Goal: Task Accomplishment & Management: Manage account settings

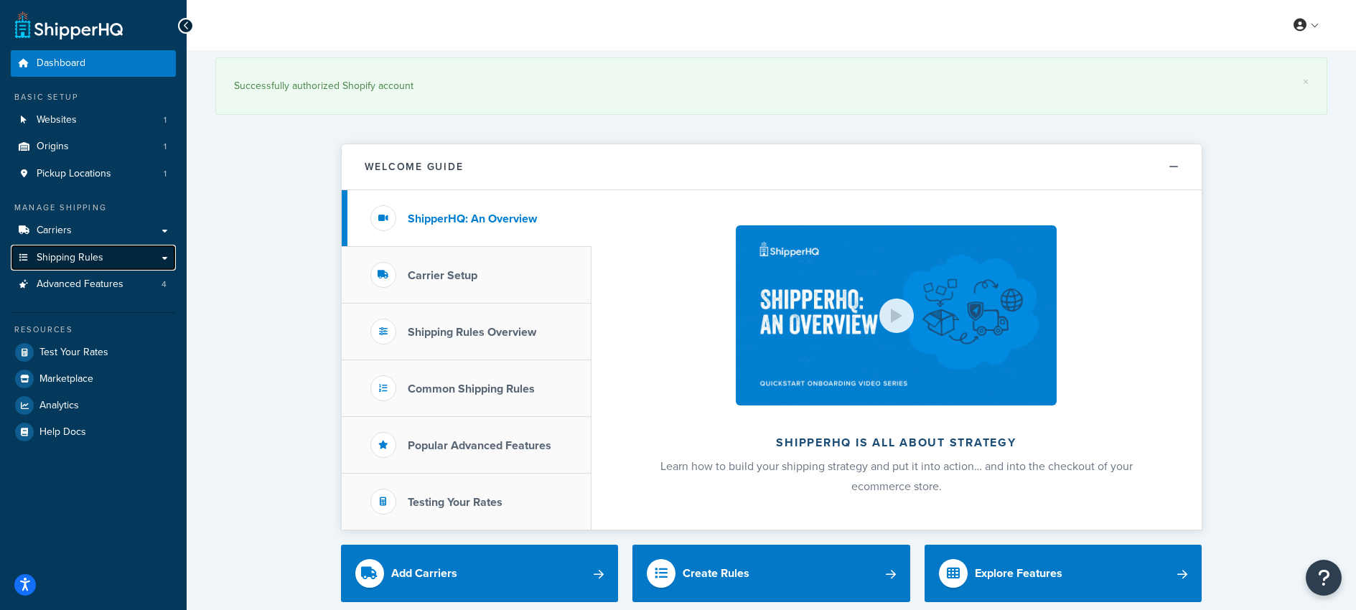
click at [49, 253] on span "Shipping Rules" at bounding box center [70, 258] width 67 height 12
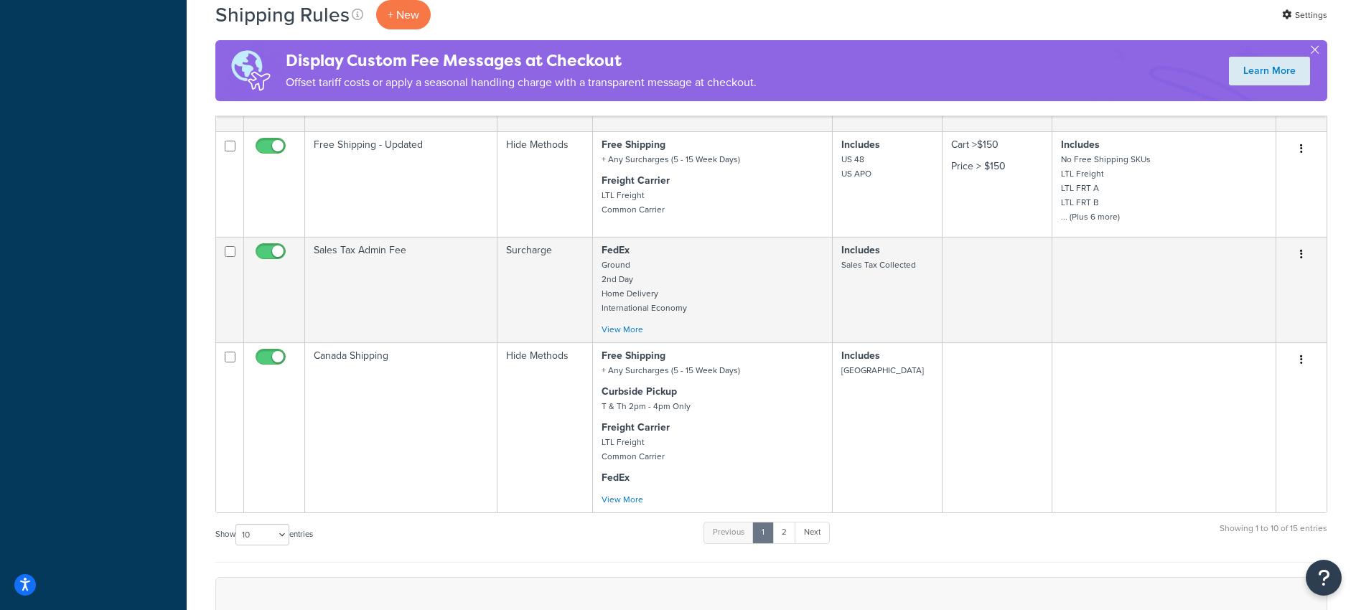
scroll to position [747, 0]
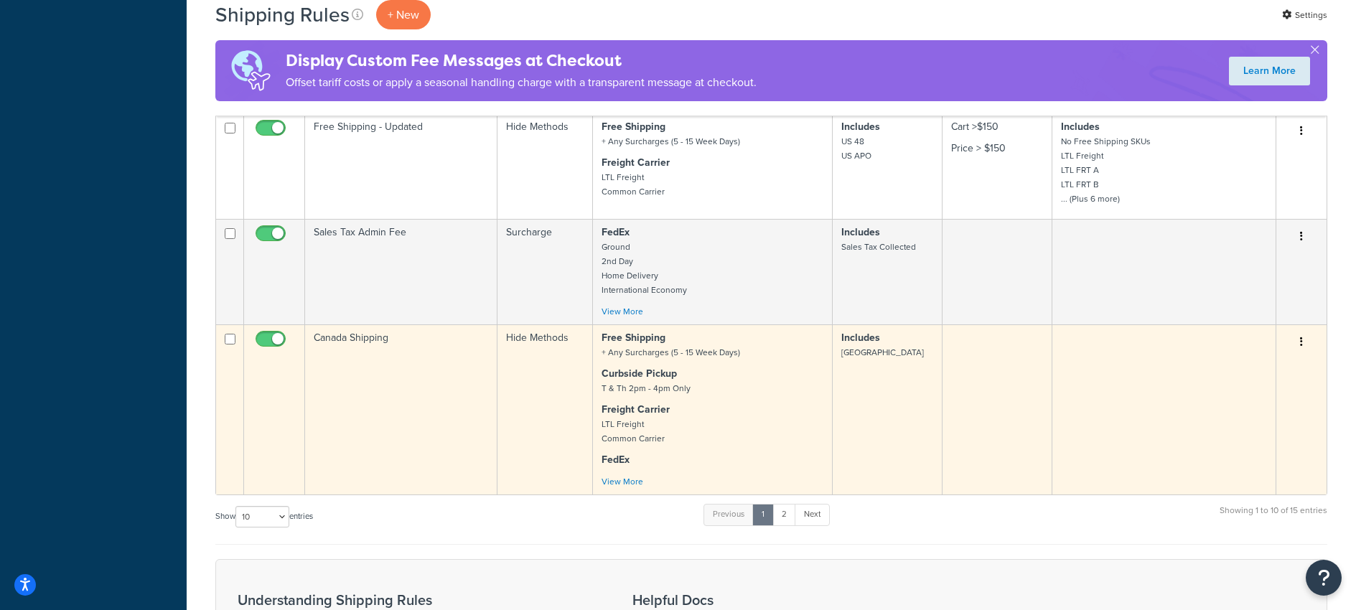
click at [346, 335] on td "Canada Shipping" at bounding box center [401, 409] width 192 height 170
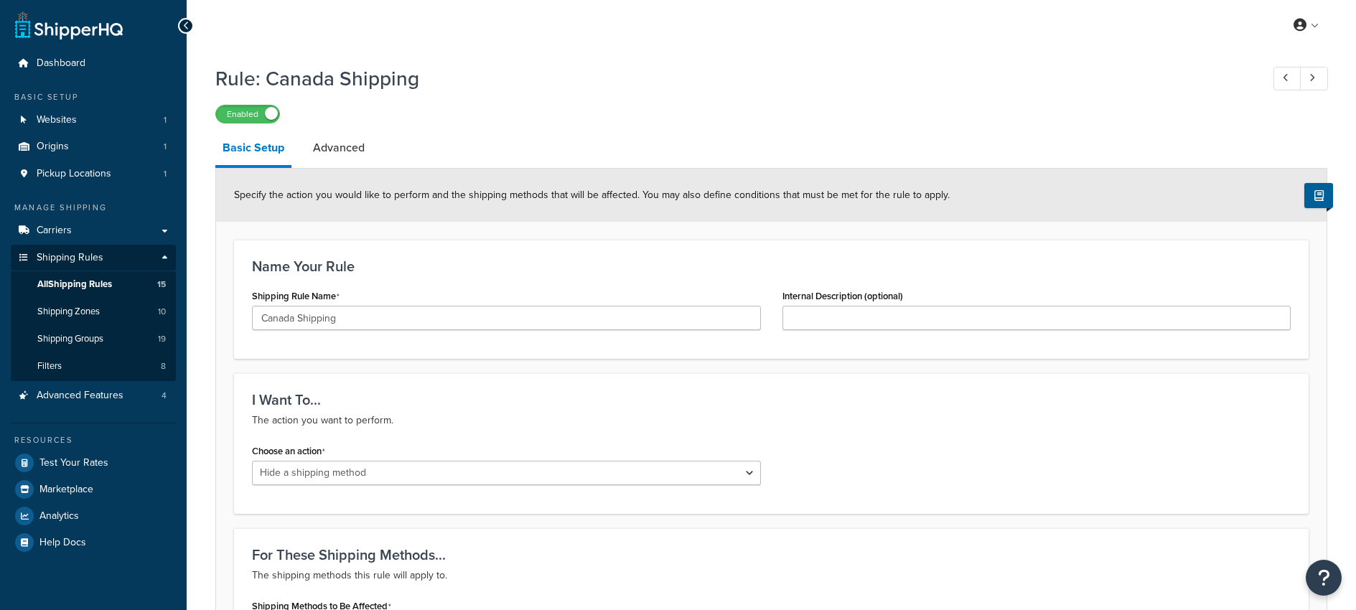
select select "HIDE"
click at [344, 151] on link "Advanced" at bounding box center [339, 148] width 66 height 34
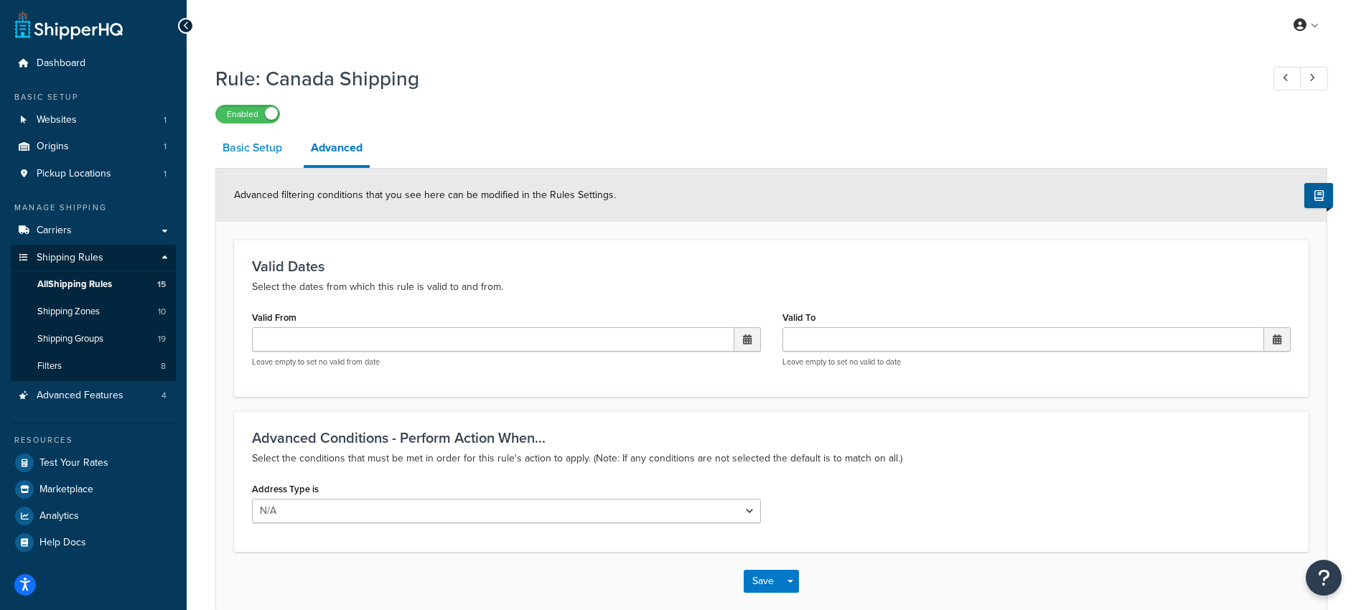
click at [250, 153] on link "Basic Setup" at bounding box center [252, 148] width 74 height 34
select select "HIDE"
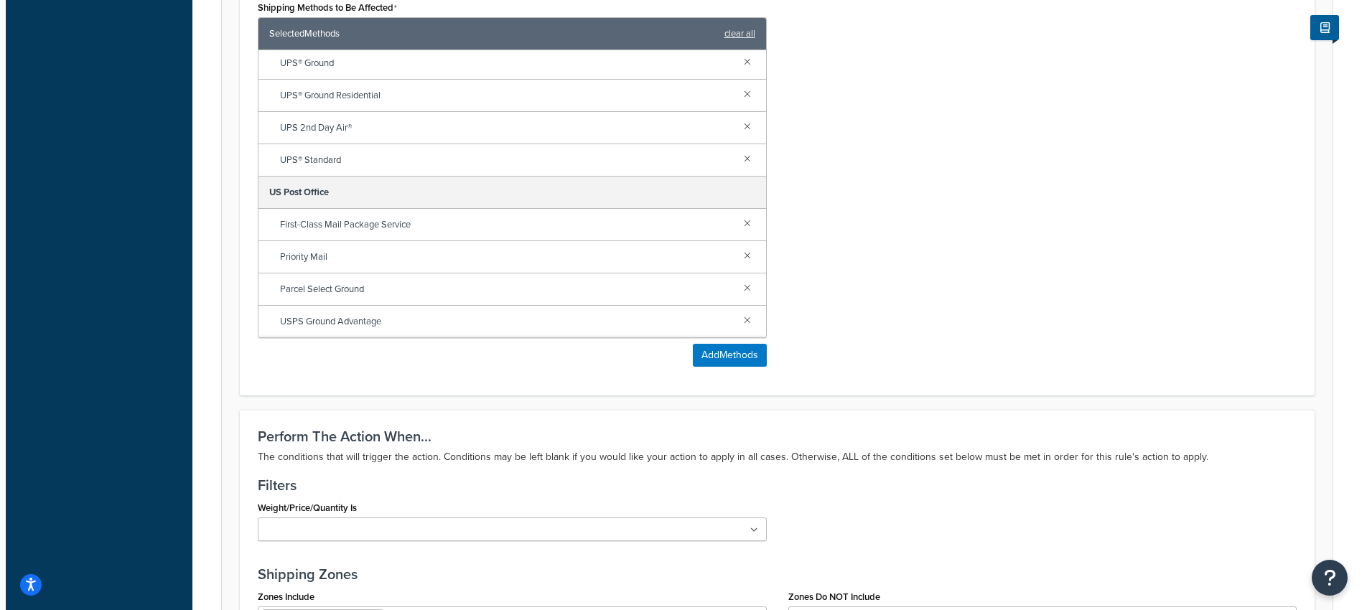
scroll to position [608, 0]
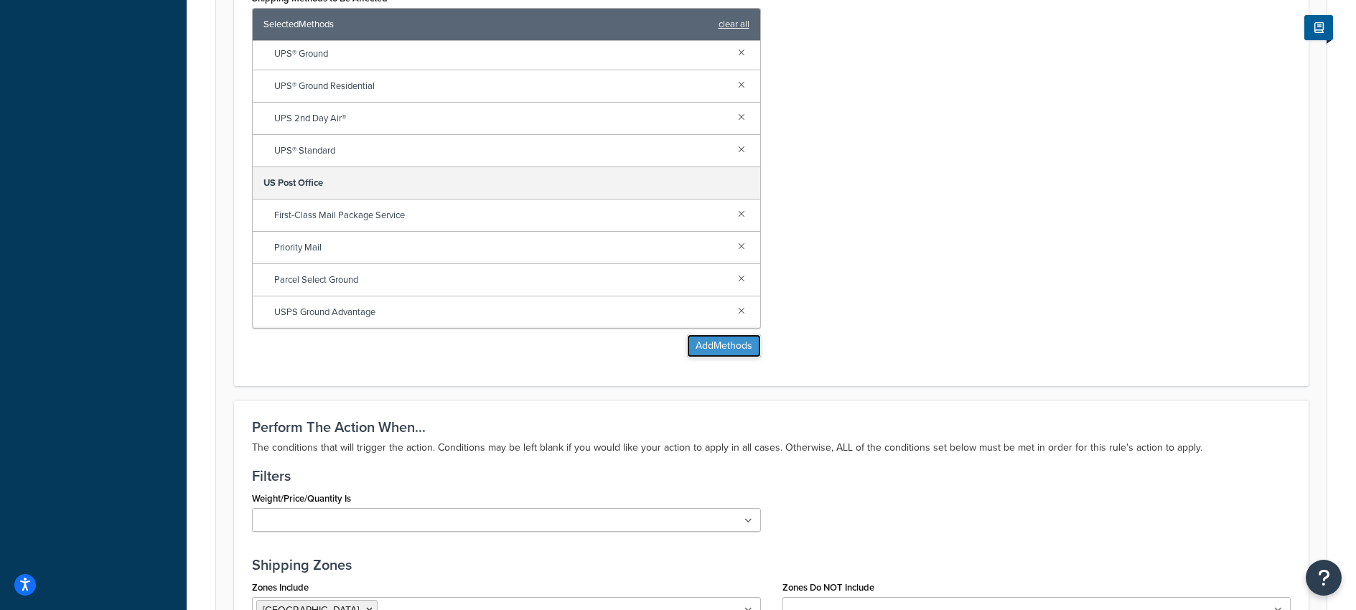
click at [721, 347] on button "Add Methods" at bounding box center [724, 346] width 74 height 23
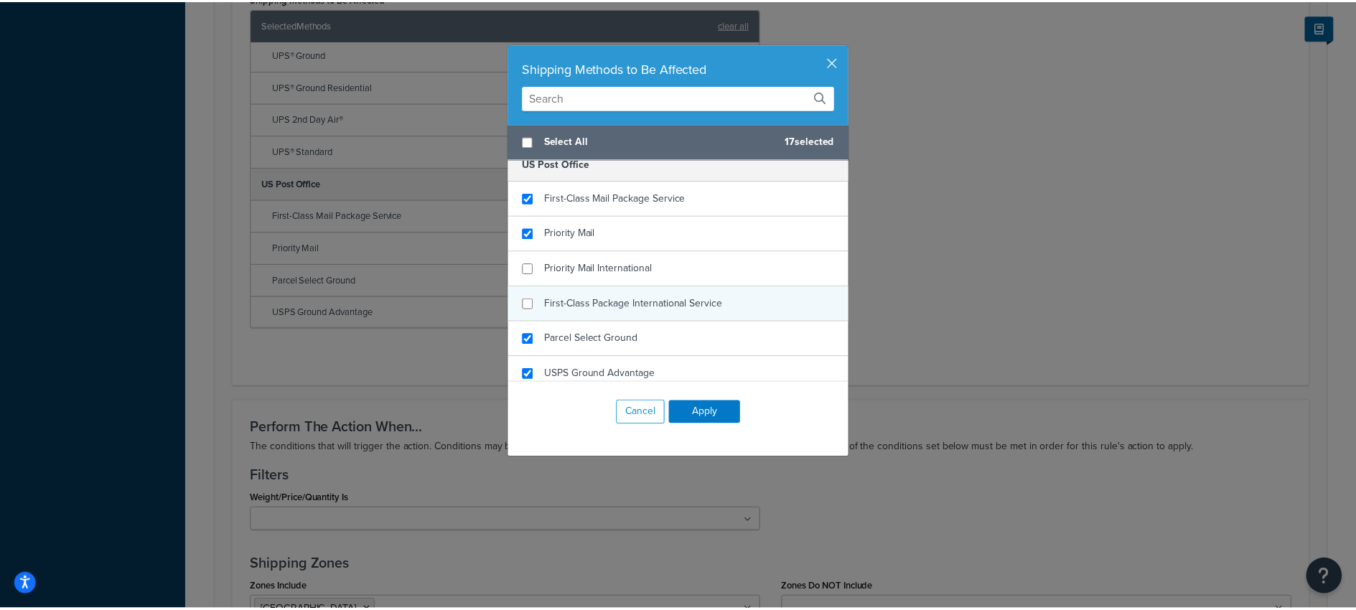
scroll to position [957, 0]
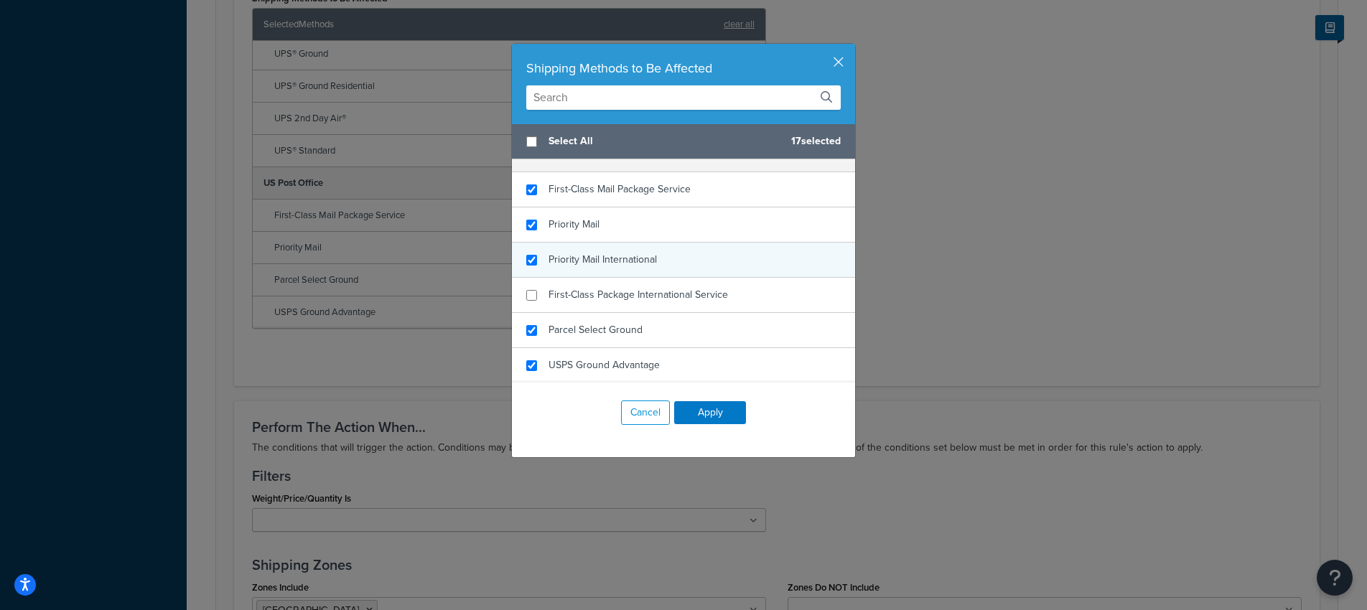
checkbox input "true"
click at [559, 257] on span "Priority Mail International" at bounding box center [602, 259] width 108 height 15
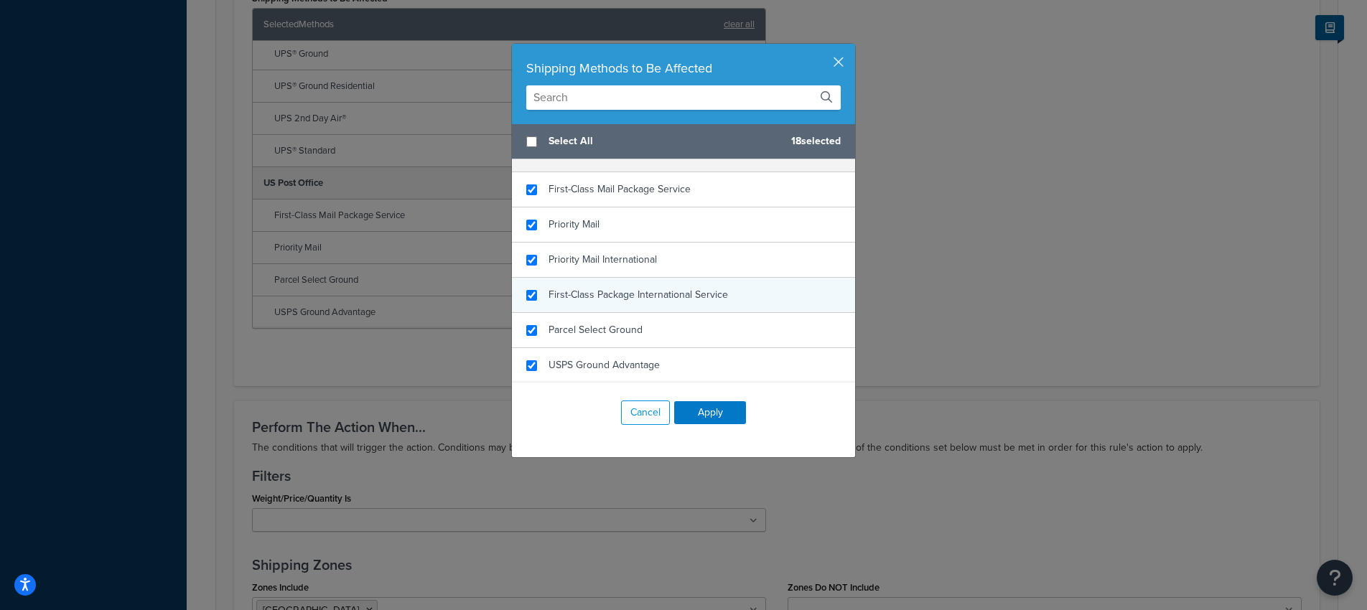
checkbox input "true"
click at [548, 295] on span "First-Class Package International Service" at bounding box center [637, 294] width 179 height 15
click at [700, 414] on button "Apply" at bounding box center [710, 412] width 72 height 23
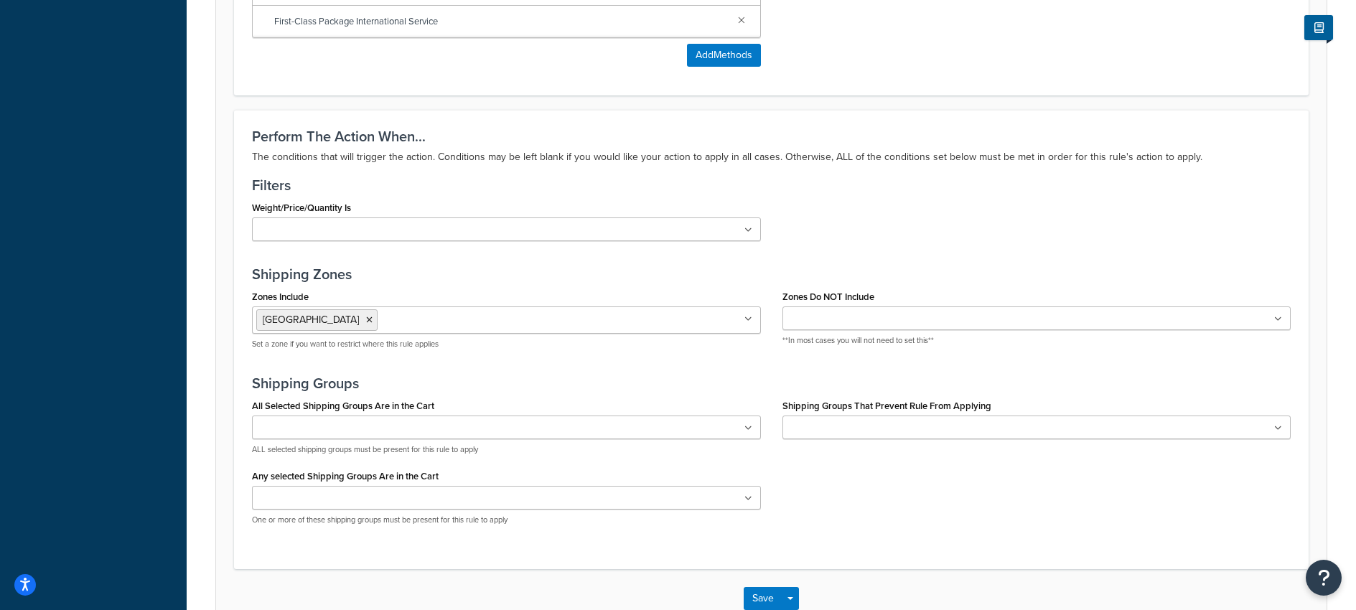
scroll to position [991, 0]
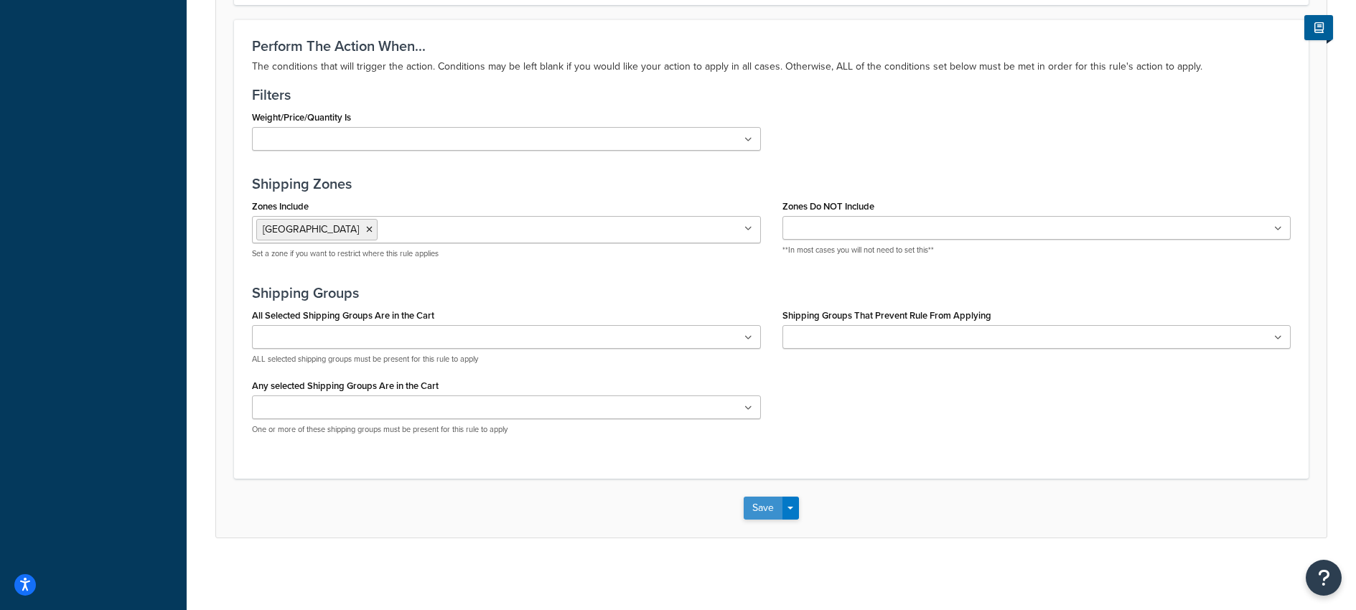
click at [756, 508] on button "Save" at bounding box center [763, 508] width 39 height 23
